Goal: Download file/media

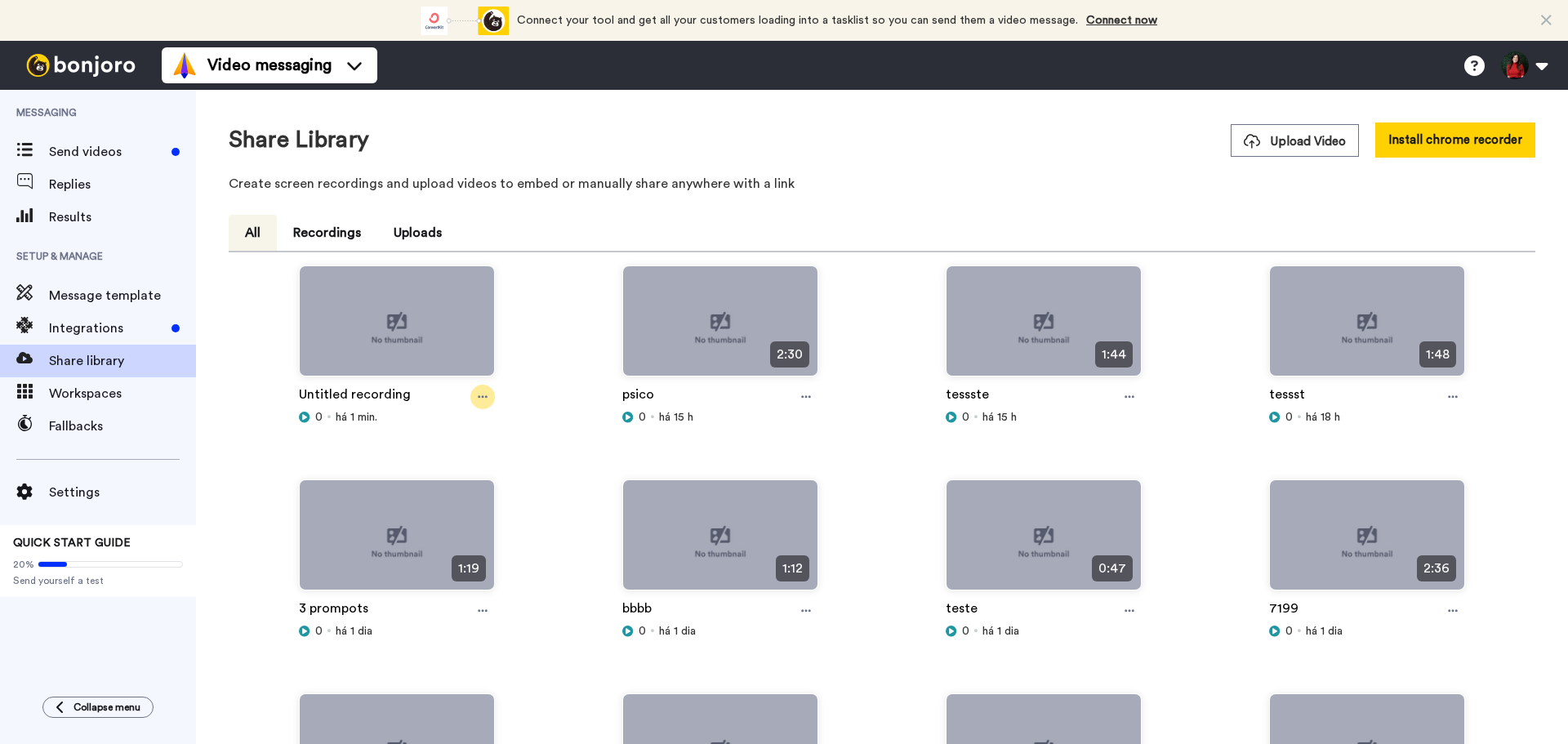
click at [482, 397] on icon at bounding box center [482, 397] width 10 height 11
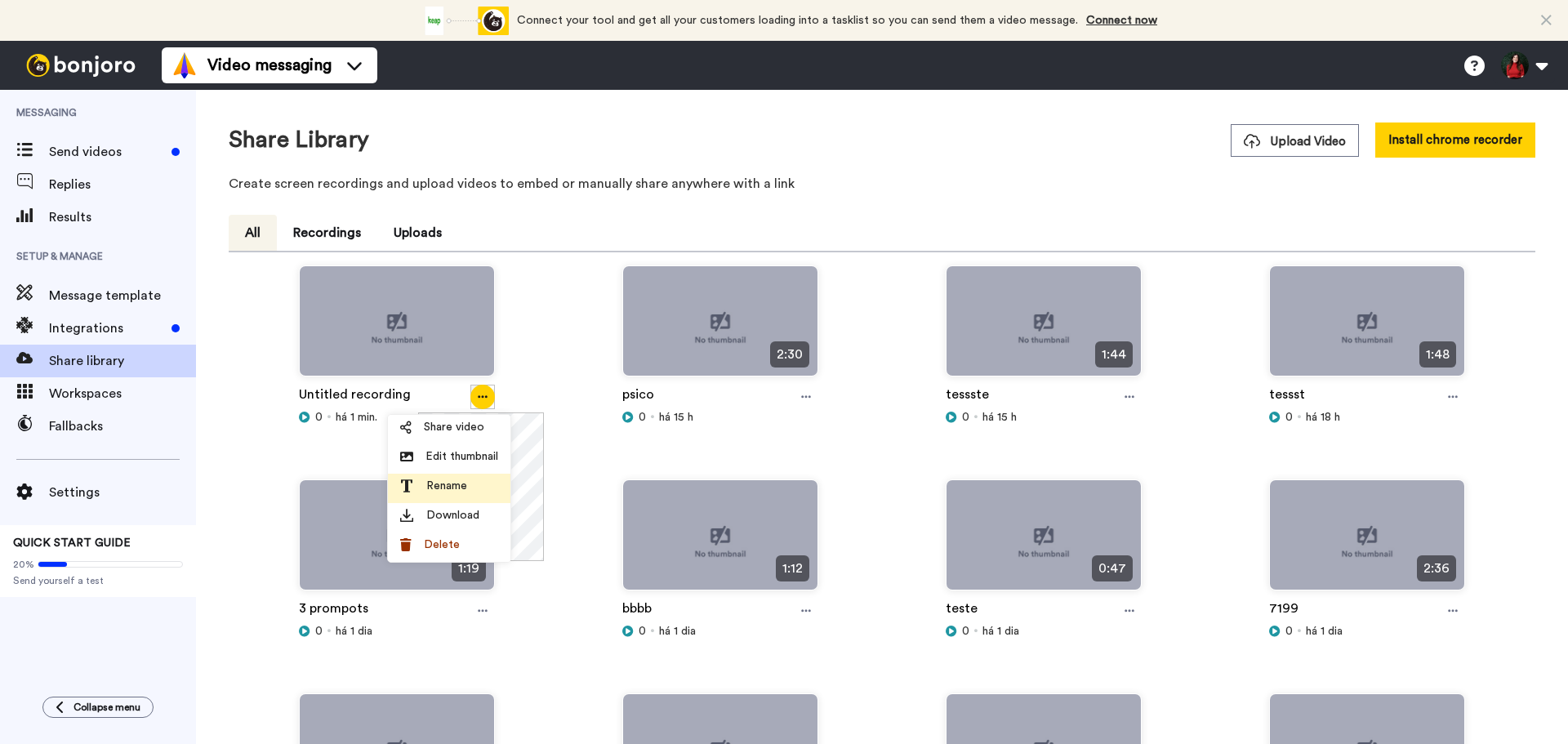
click at [461, 479] on span "Rename" at bounding box center [447, 485] width 41 height 16
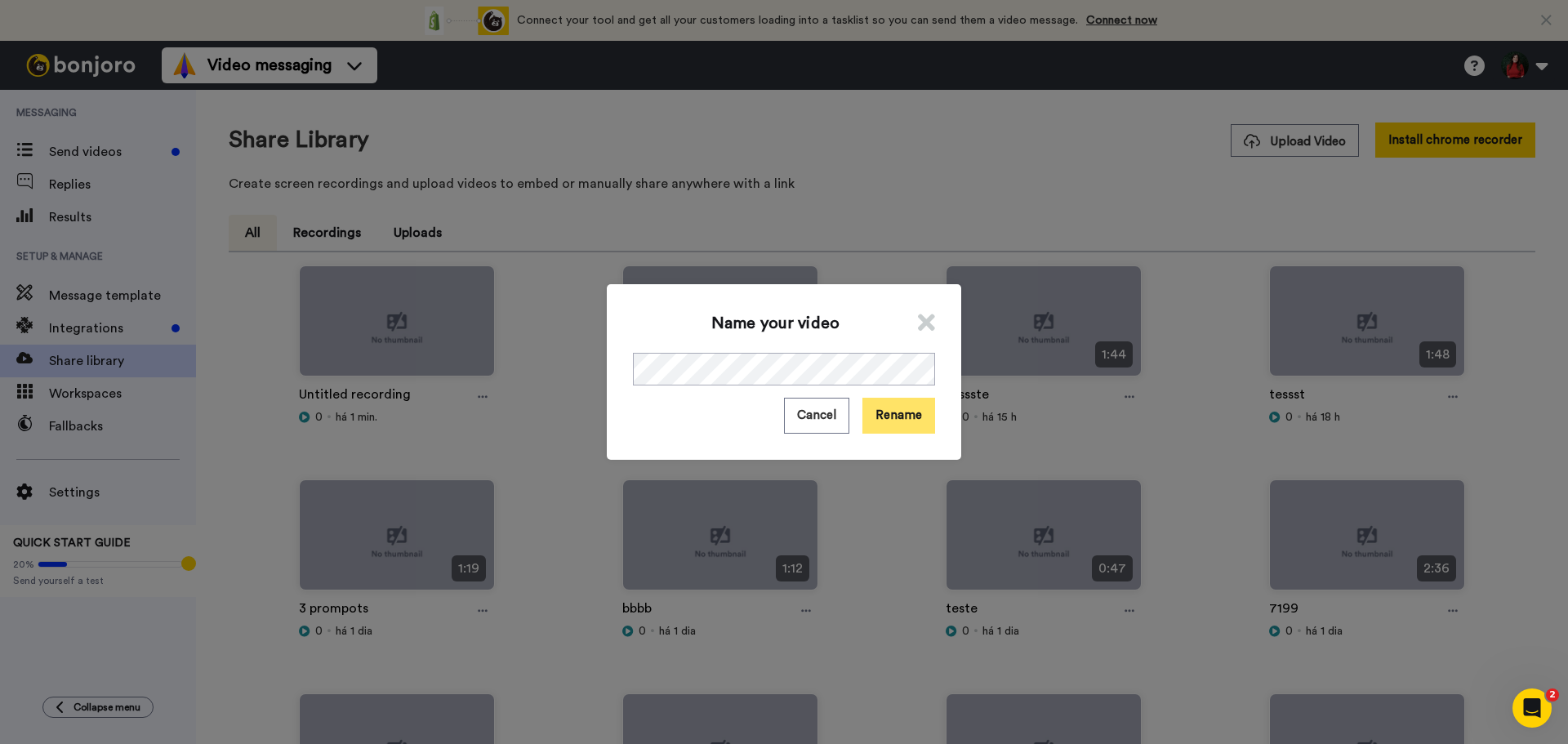
click at [882, 424] on button "Rename" at bounding box center [898, 415] width 73 height 35
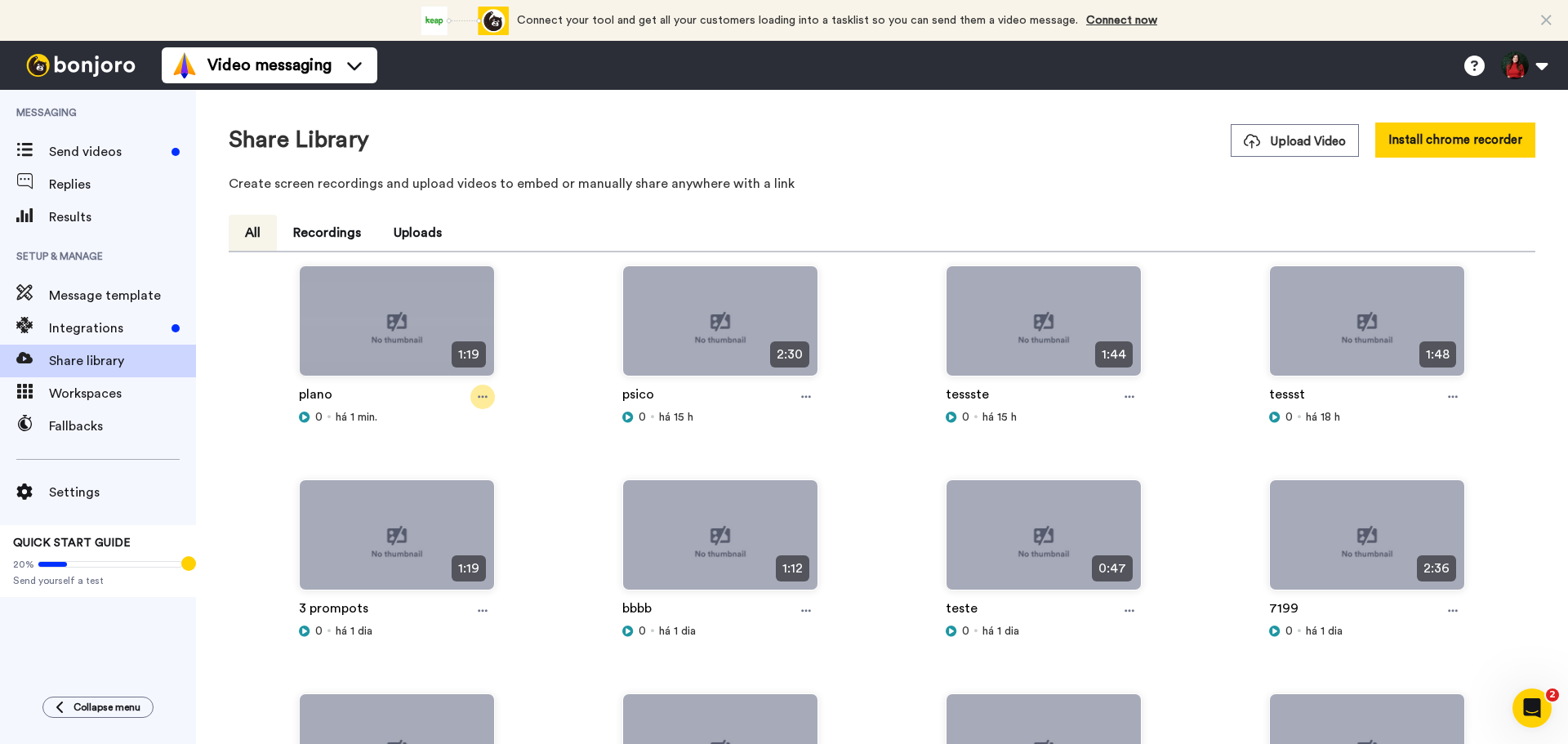
click at [482, 403] on icon at bounding box center [482, 397] width 10 height 11
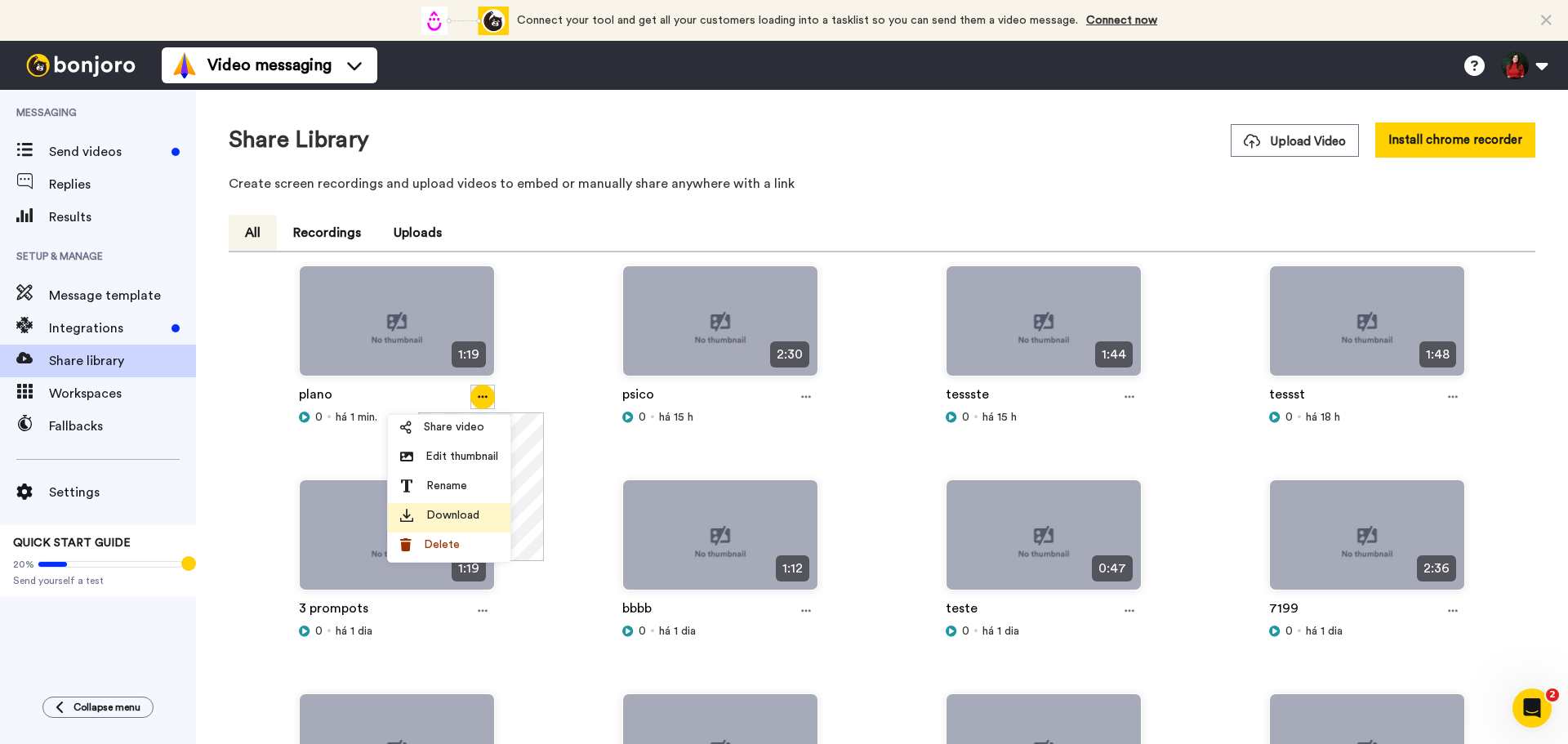
click at [442, 523] on span "Download" at bounding box center [453, 515] width 53 height 16
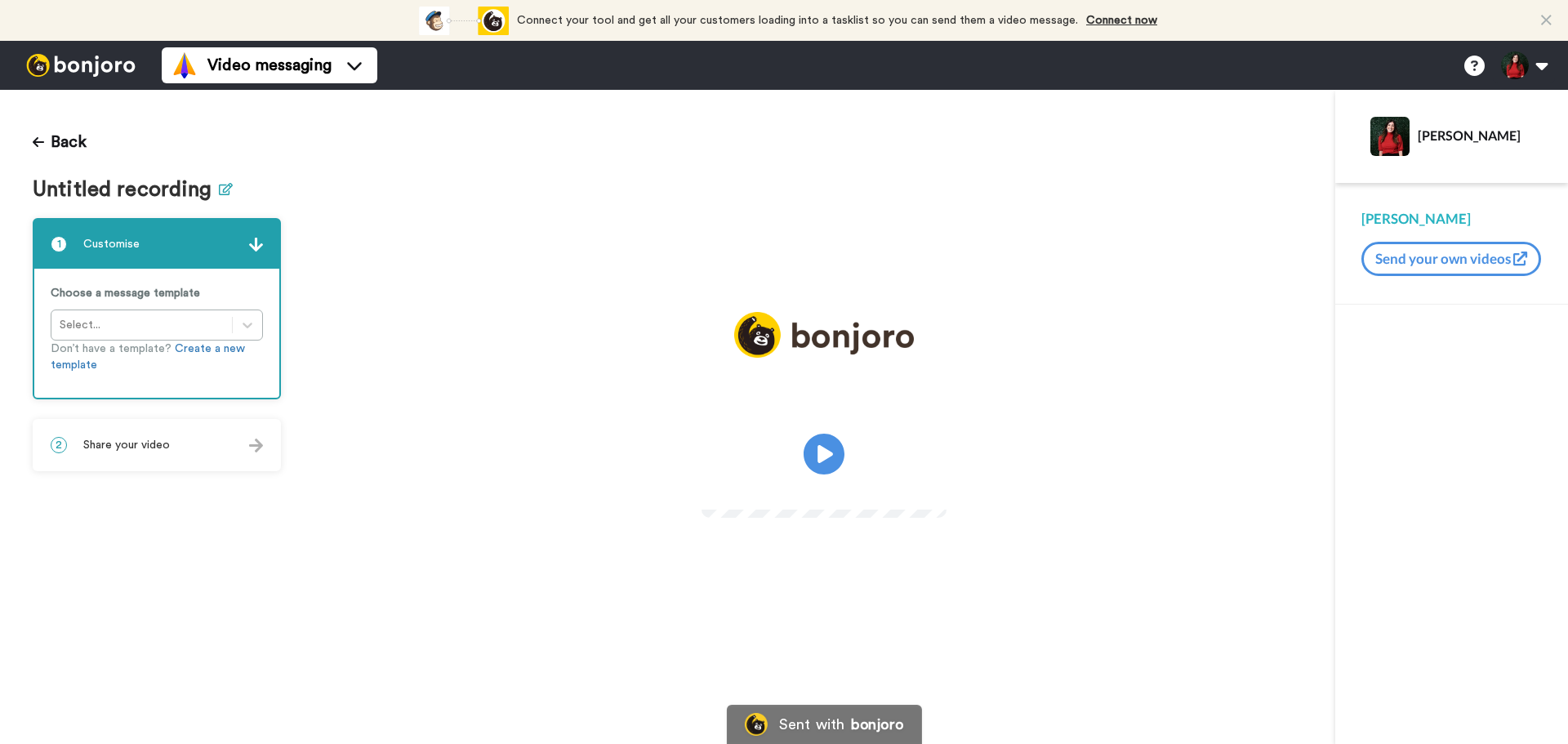
click at [227, 189] on icon at bounding box center [225, 188] width 14 height 12
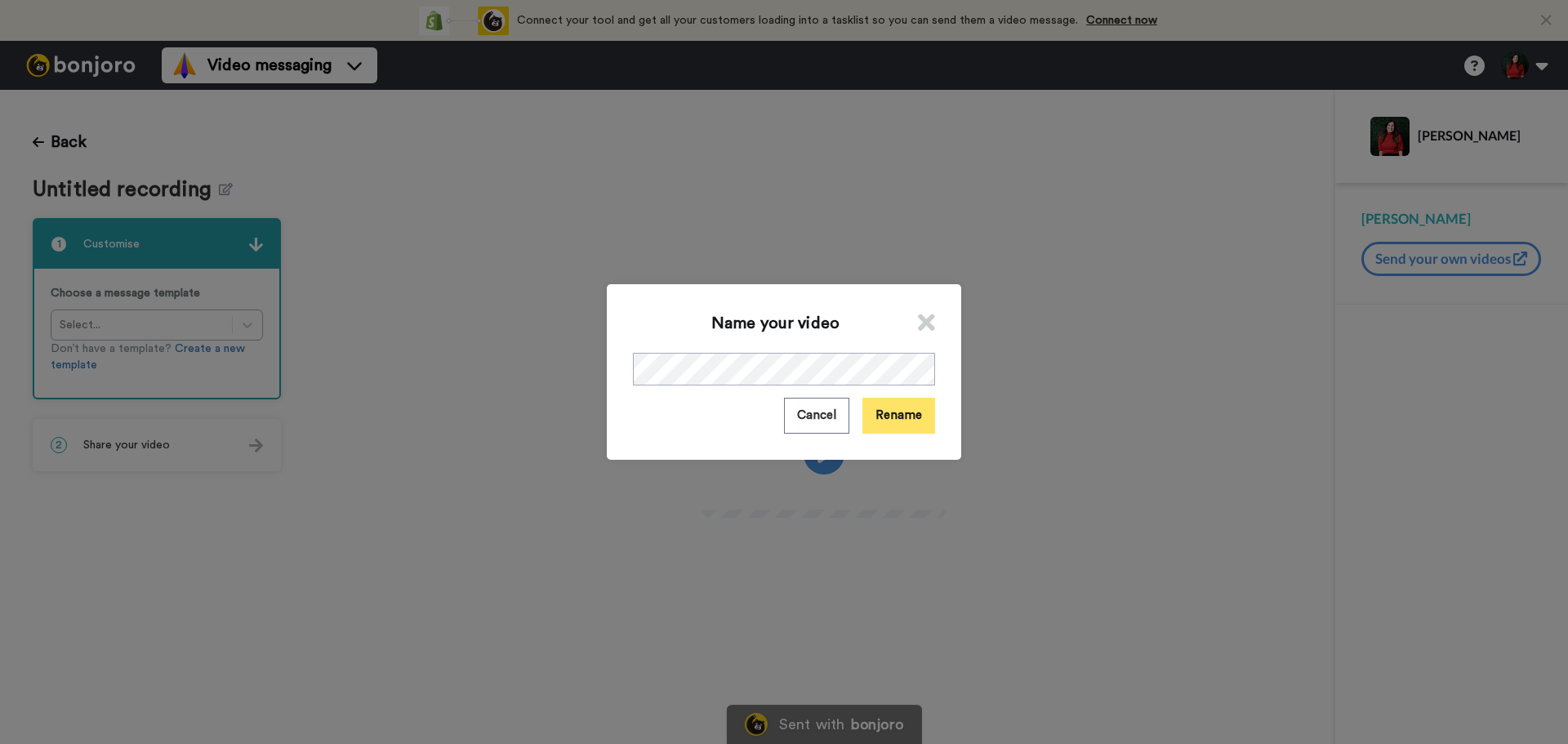
click at [924, 408] on button "Rename" at bounding box center [898, 415] width 73 height 35
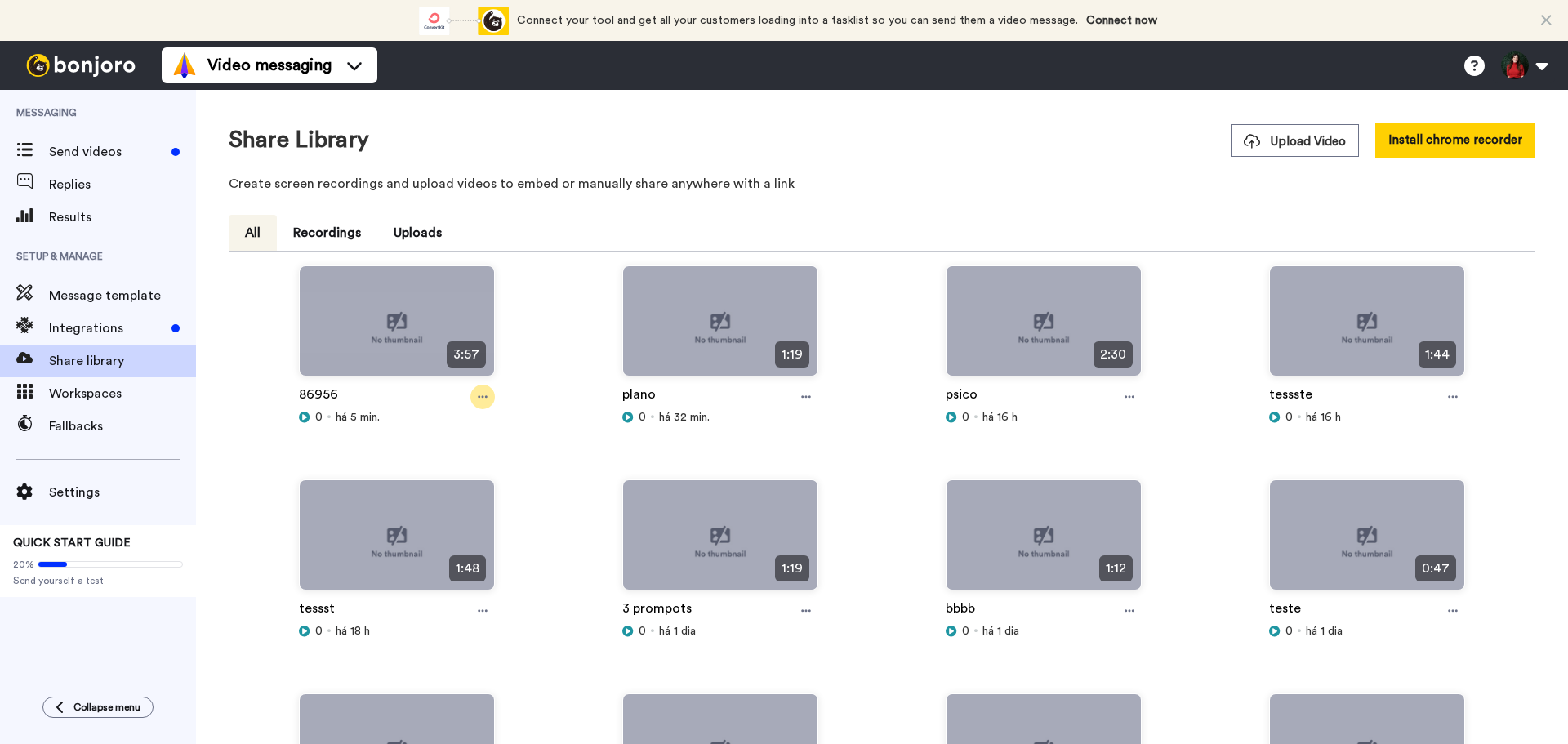
click at [489, 396] on div at bounding box center [483, 397] width 25 height 25
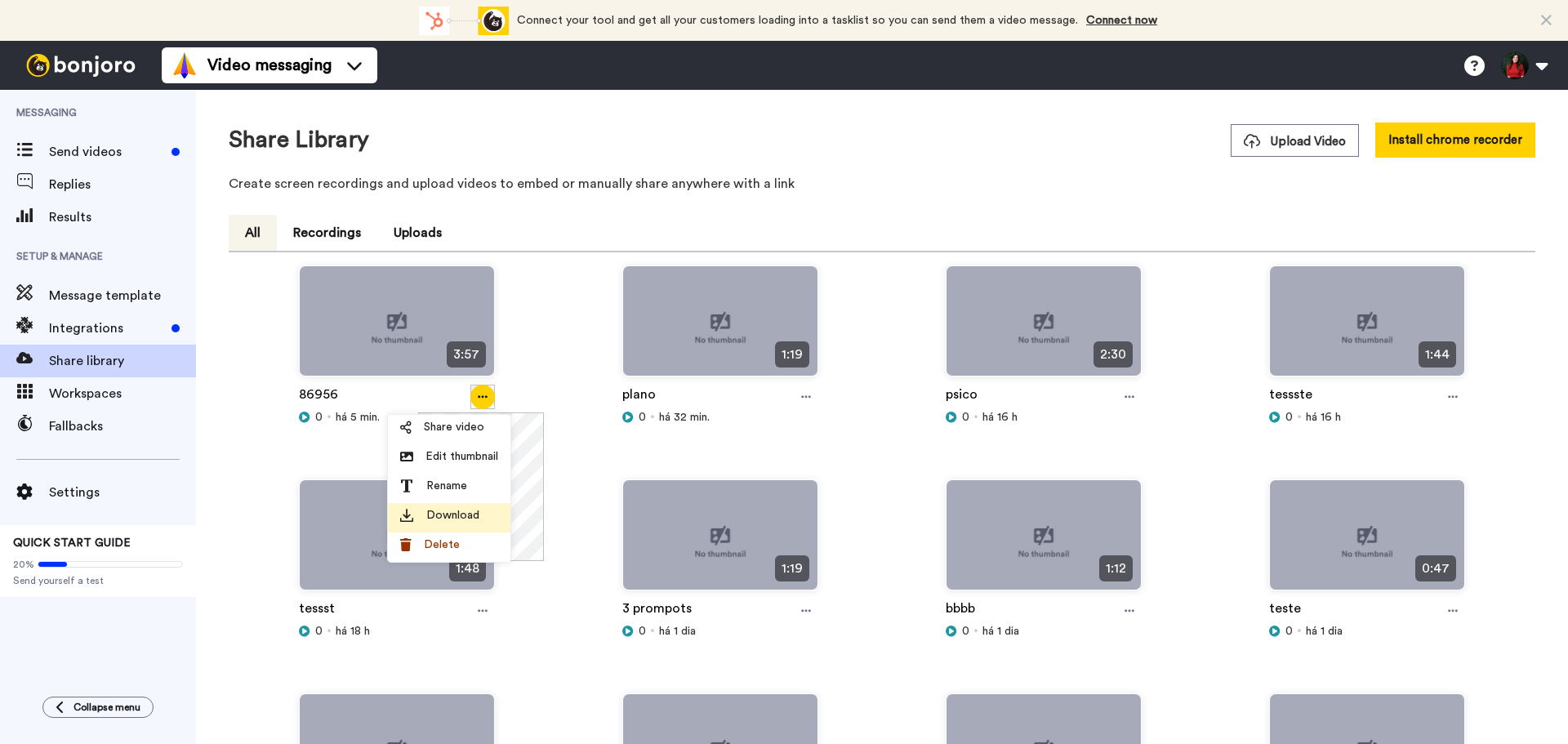
click at [470, 529] on li "Download" at bounding box center [450, 517] width 123 height 29
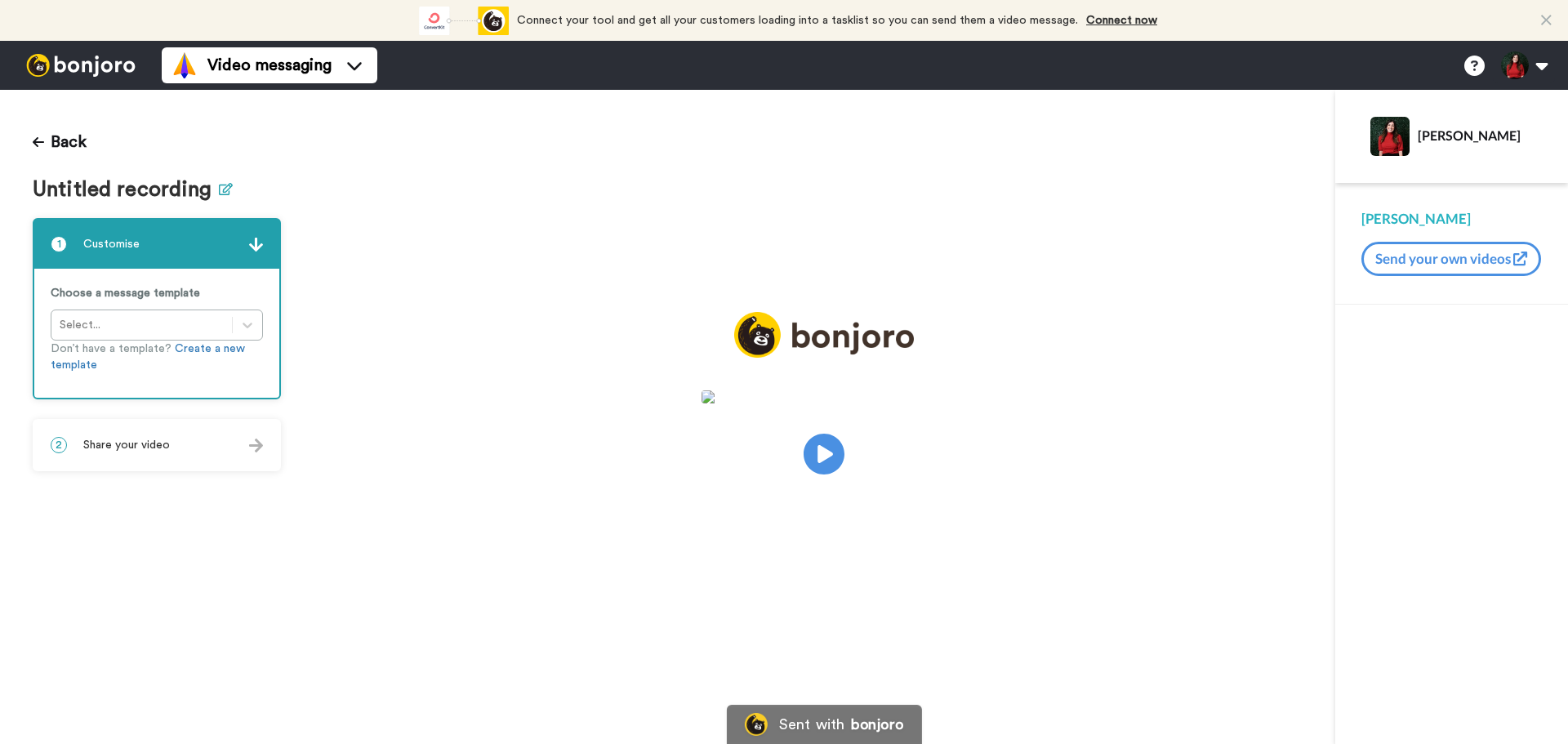
click at [226, 187] on icon at bounding box center [225, 188] width 14 height 12
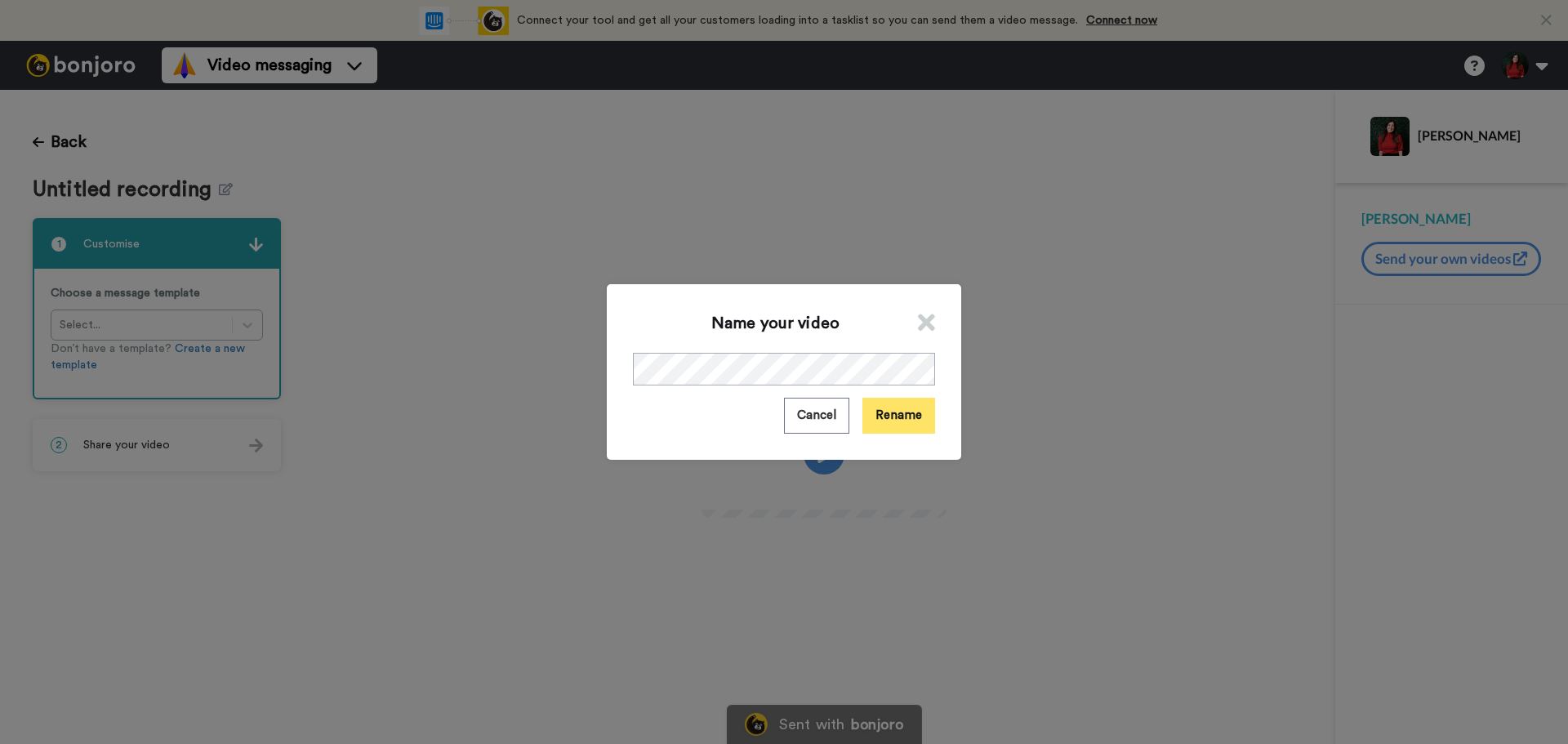
click at [915, 424] on button "Rename" at bounding box center [898, 415] width 73 height 35
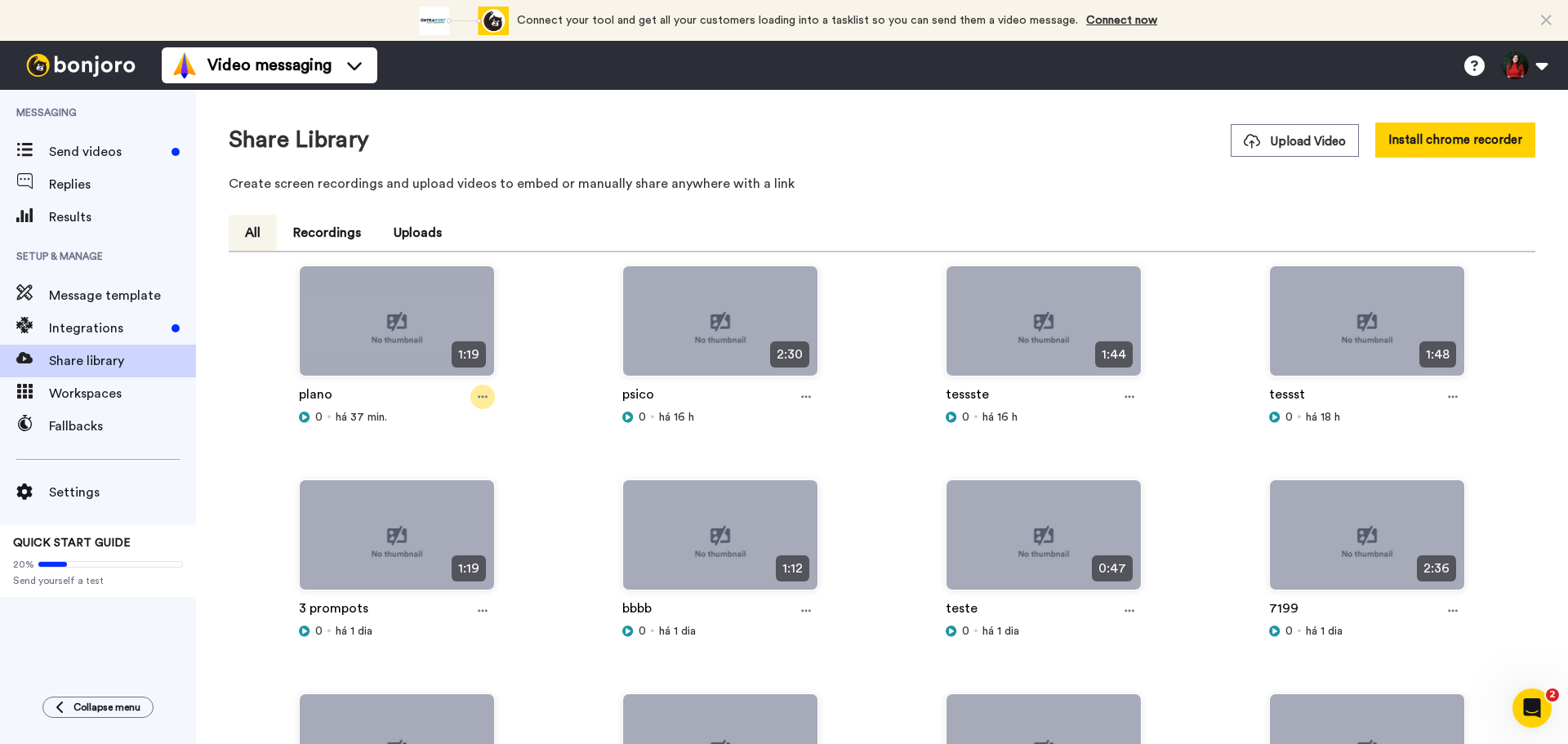
click at [481, 395] on icon at bounding box center [482, 397] width 10 height 11
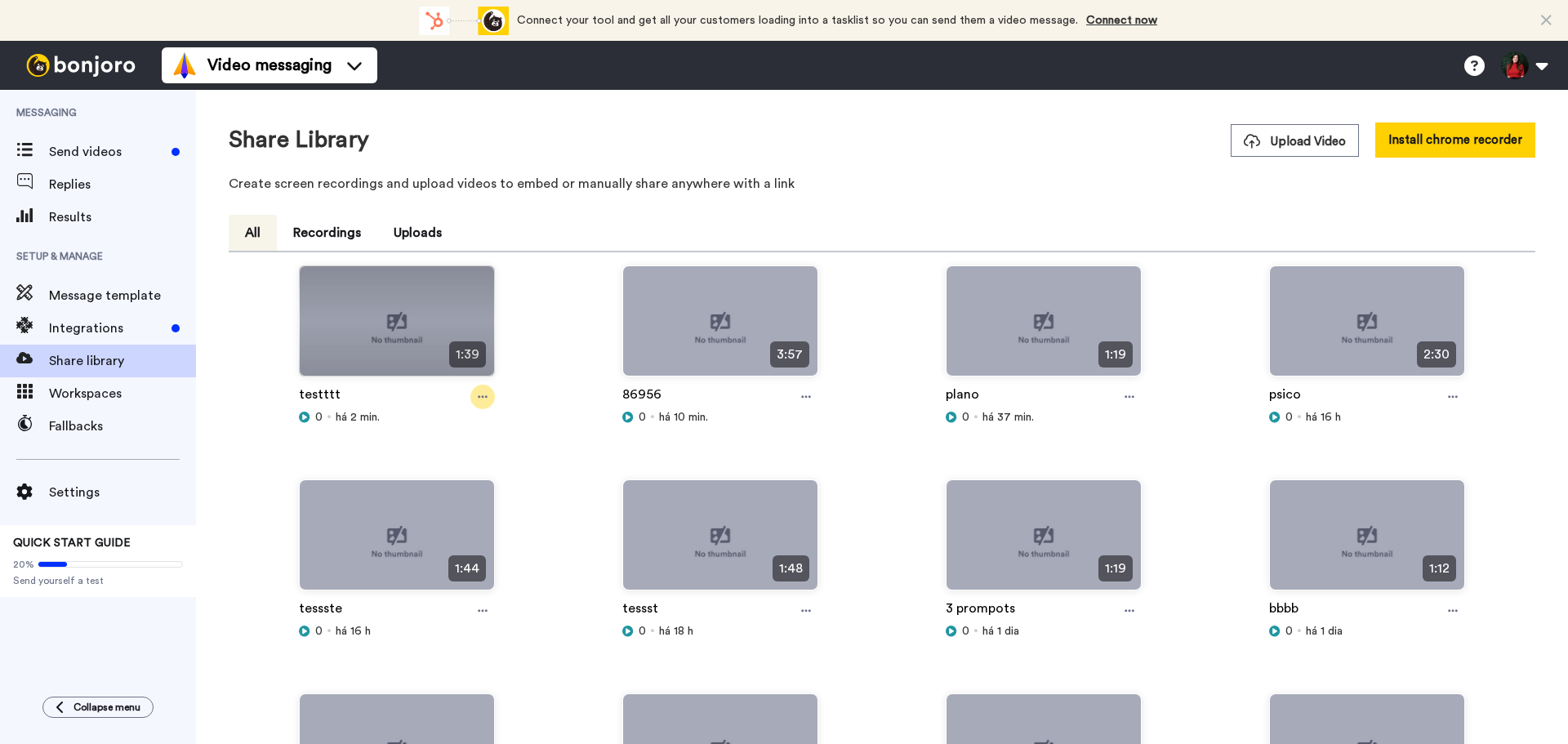
click at [477, 397] on icon at bounding box center [482, 397] width 10 height 2
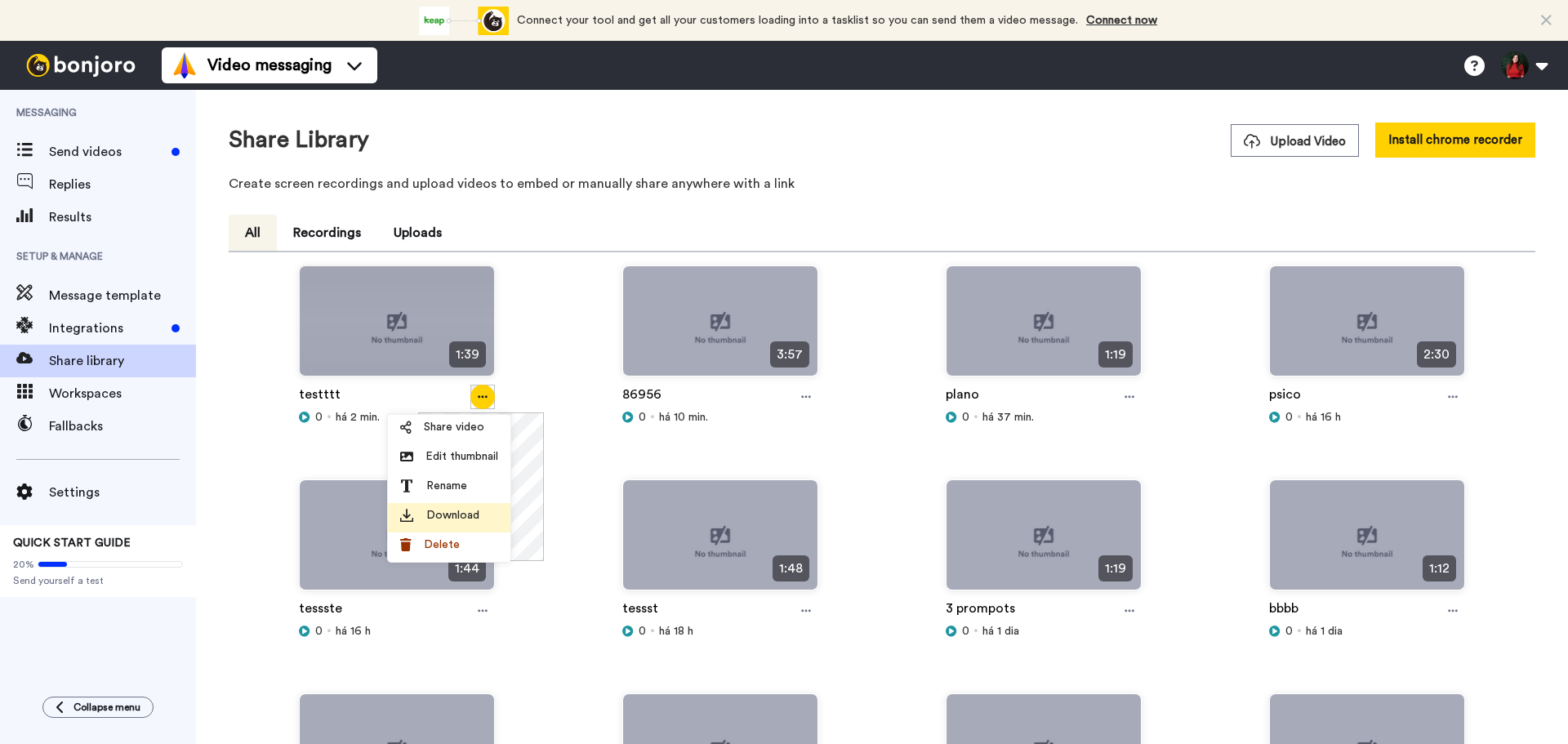
click at [437, 515] on span "Download" at bounding box center [453, 515] width 53 height 16
